Goal: Communication & Community: Answer question/provide support

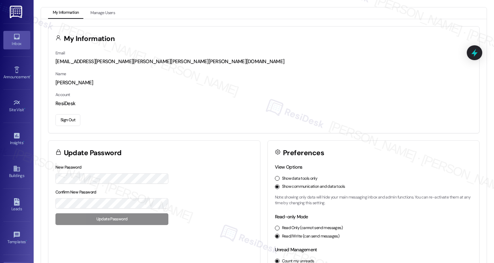
click at [15, 42] on div "Inbox" at bounding box center [17, 43] width 34 height 7
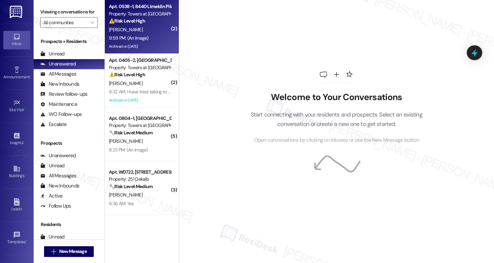
click at [147, 38] on div "9:59 PM: (An Image) 9:59 PM: (An Image)" at bounding box center [140, 38] width 64 height 8
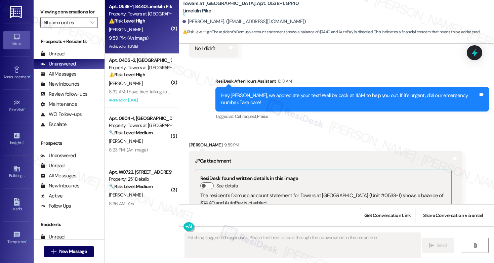
scroll to position [14071, 0]
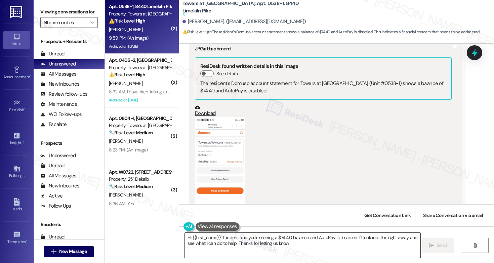
type textarea "Hi {{first_name}}, I understand you're seeing a $74.40 balance and AutoPay is d…"
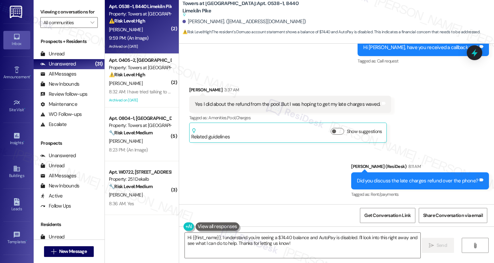
scroll to position [13767, 0]
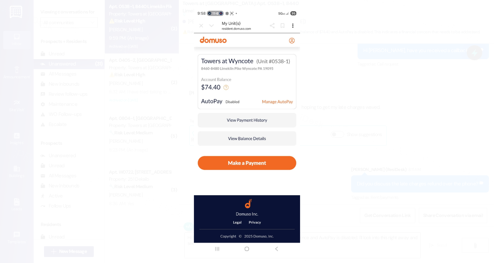
click at [322, 86] on button "Unzoom image" at bounding box center [247, 131] width 494 height 263
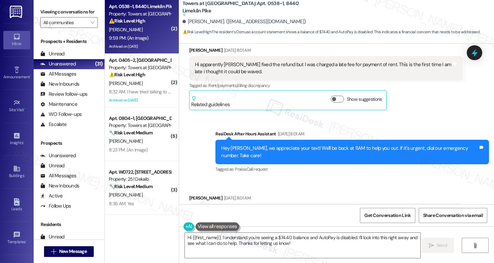
scroll to position [57, 0]
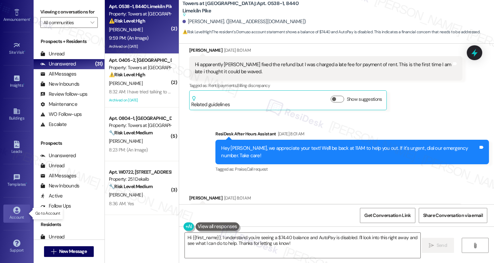
click at [17, 210] on icon at bounding box center [16, 210] width 7 height 7
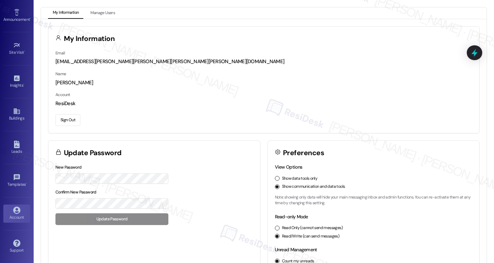
click at [72, 117] on button "Sign Out" at bounding box center [67, 120] width 25 height 12
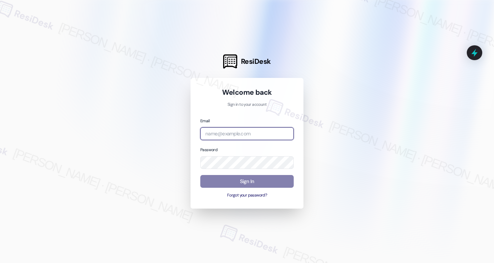
click at [211, 133] on input "email" at bounding box center [246, 133] width 93 height 13
click at [0, 263] on com-1password-button at bounding box center [0, 263] width 0 height 0
type input "[EMAIL_ADDRESS][PERSON_NAME][PERSON_NAME][PERSON_NAME][DOMAIN_NAME]"
